Goal: Task Accomplishment & Management: Manage account settings

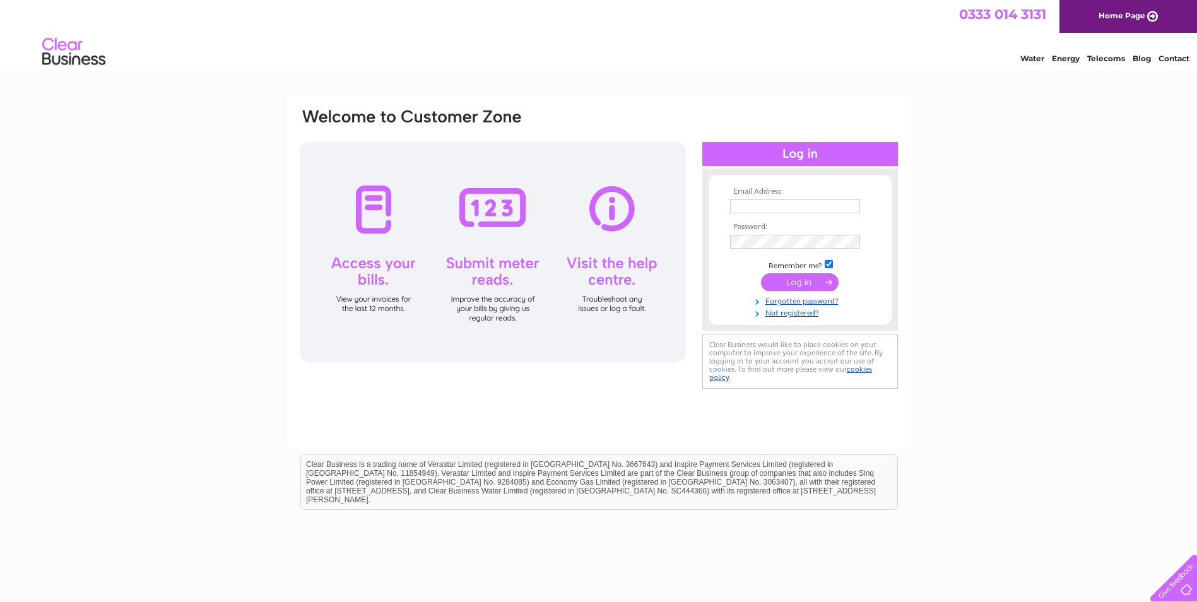
type input "[EMAIL_ADDRESS][DOMAIN_NAME]"
click at [786, 286] on input "submit" at bounding box center [800, 282] width 78 height 18
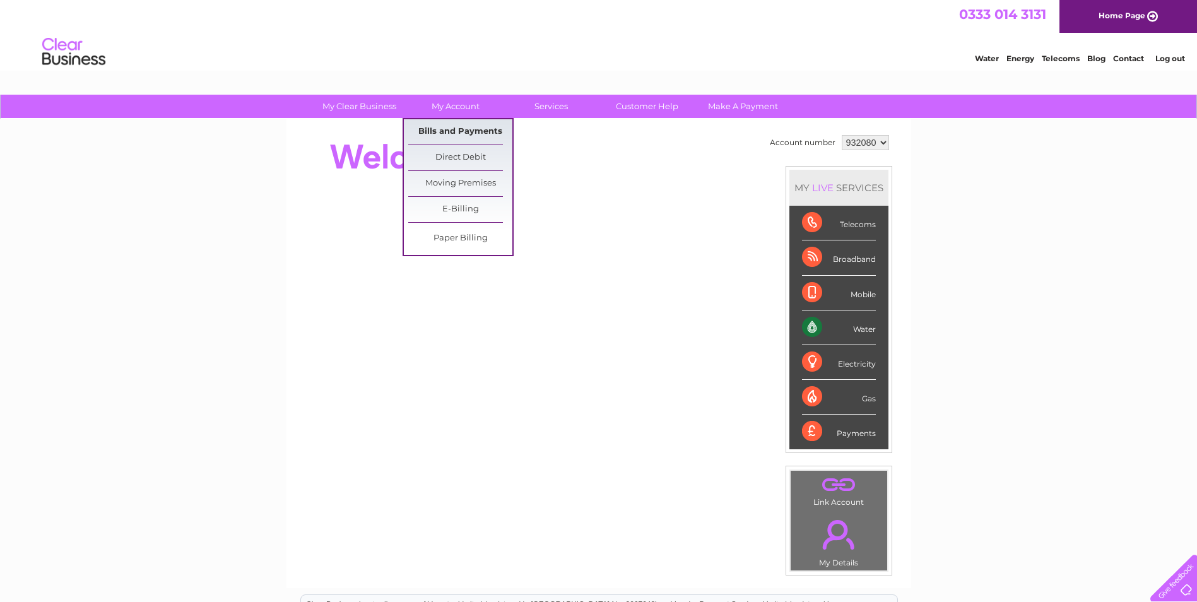
click at [455, 132] on link "Bills and Payments" at bounding box center [460, 131] width 104 height 25
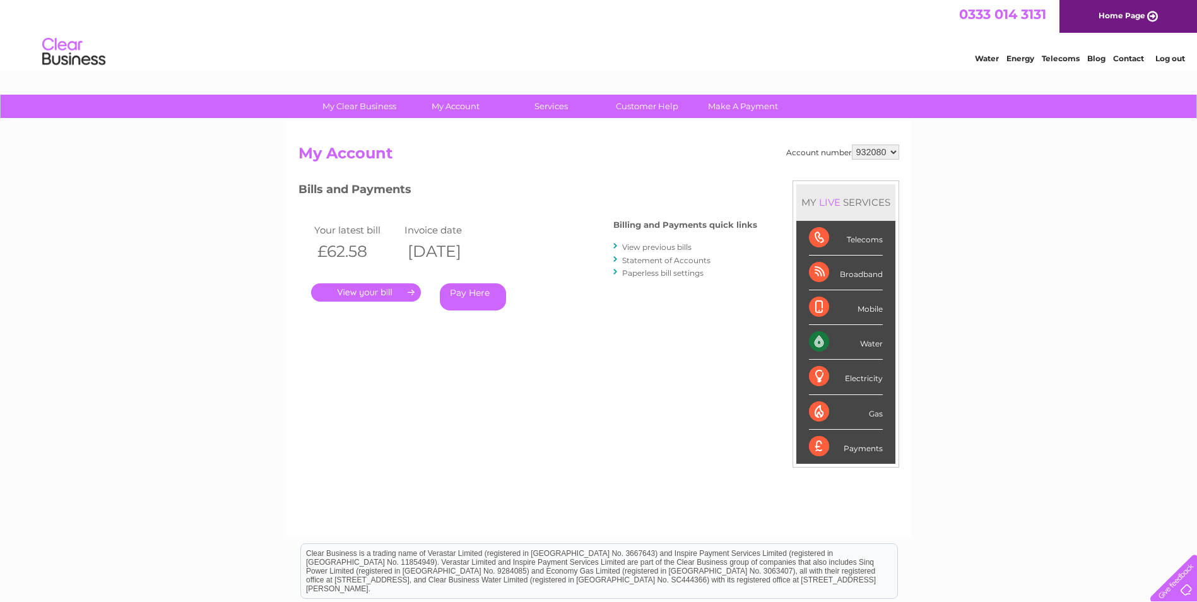
click at [387, 293] on link "." at bounding box center [366, 292] width 110 height 18
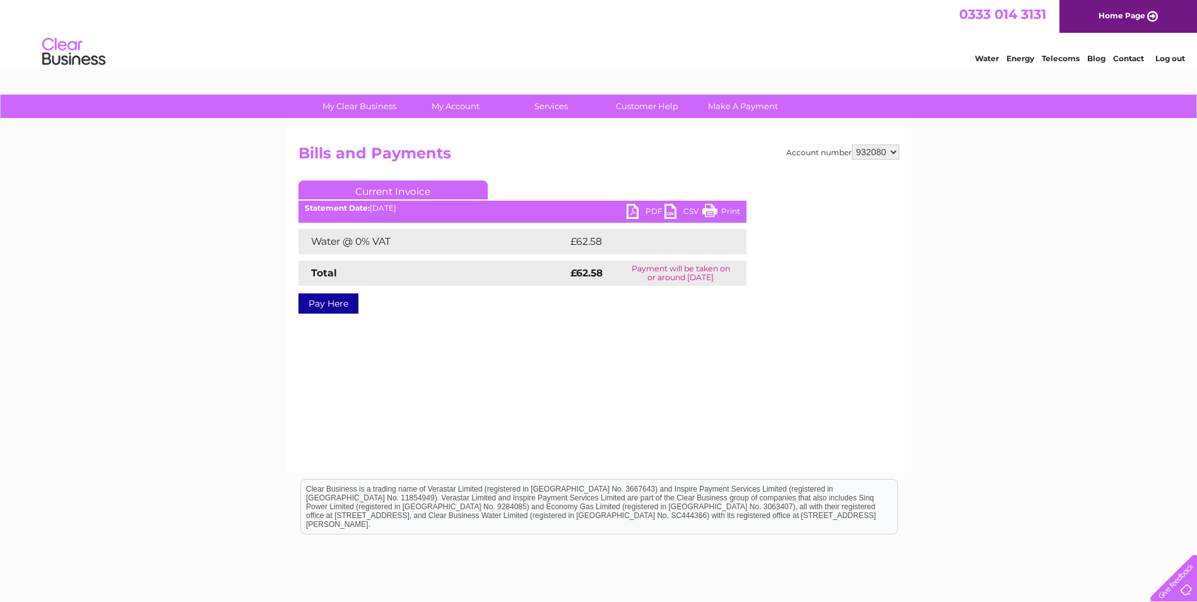
click at [636, 212] on link "PDF" at bounding box center [645, 213] width 38 height 18
click at [1179, 60] on link "Log out" at bounding box center [1170, 58] width 30 height 9
